Goal: Navigation & Orientation: Find specific page/section

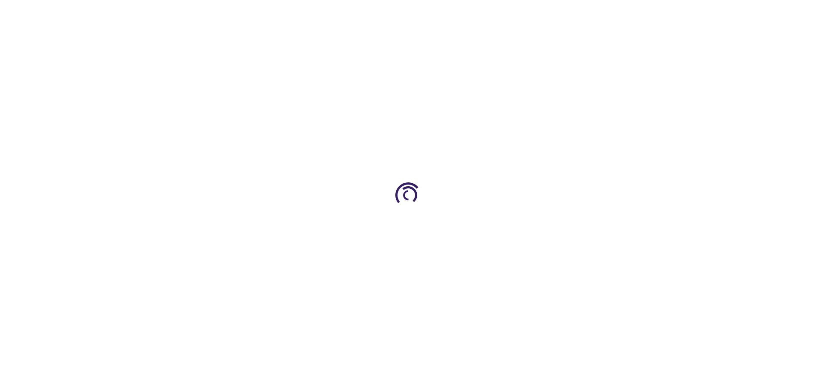
type input "1"
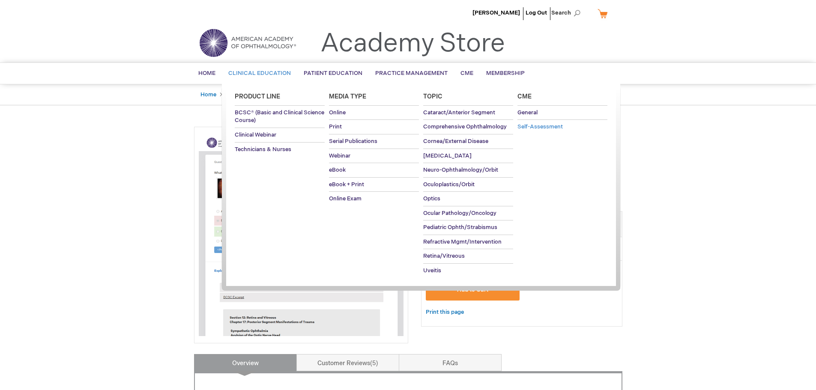
click at [543, 125] on span "Self-Assessment" at bounding box center [540, 126] width 45 height 7
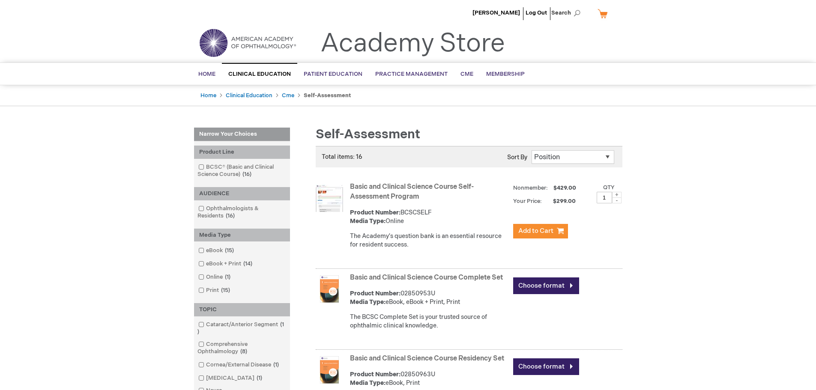
click at [391, 47] on link "Academy Store" at bounding box center [413, 43] width 185 height 31
